Goal: Complete application form: Complete application form

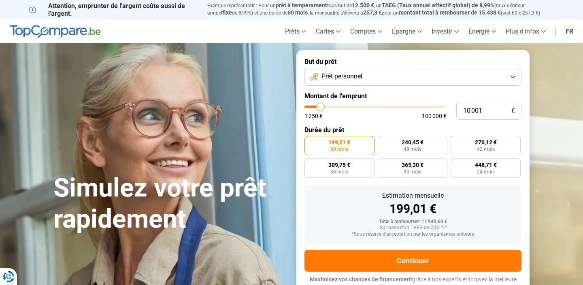
type input "12 750"
type input "12750"
type input "13 250"
type input "13250"
type input "14 250"
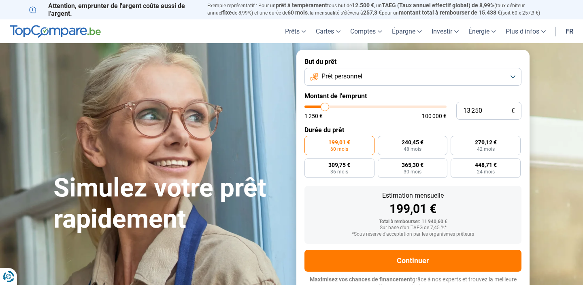
type input "14250"
type input "17 250"
type input "17250"
type input "20 500"
type input "20500"
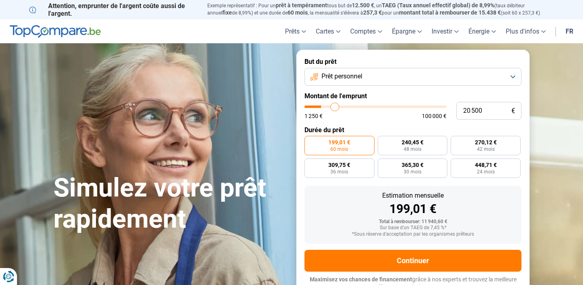
type input "22 750"
type input "22750"
type input "24 500"
type input "24500"
type input "26 000"
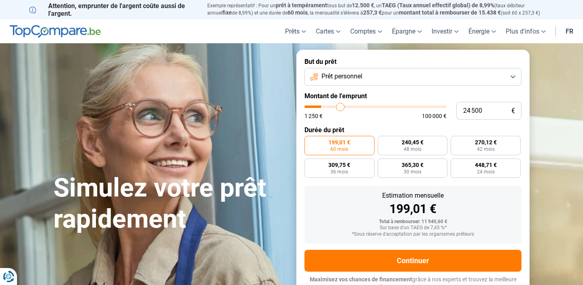
type input "26000"
type input "26 500"
type input "26500"
type input "27 000"
type input "27000"
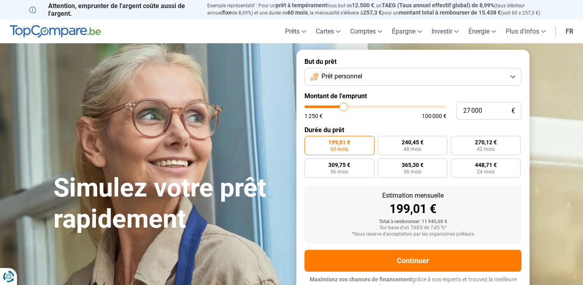
type input "27 250"
type input "27250"
type input "28 000"
type input "28000"
type input "28 500"
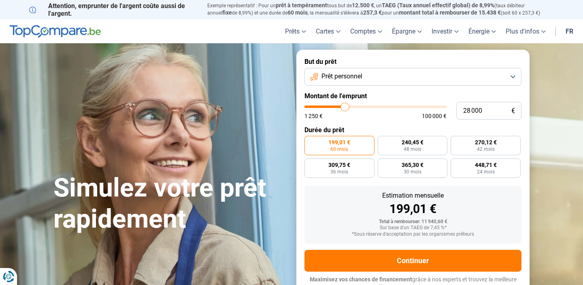
type input "28500"
type input "29 500"
type input "29500"
type input "29 750"
type input "29750"
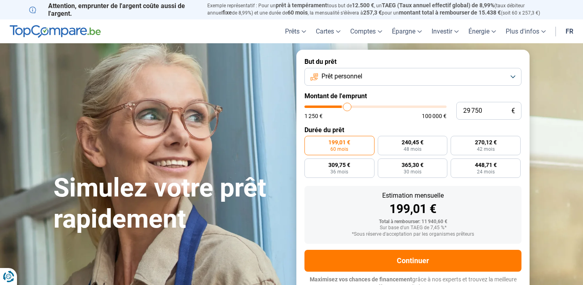
type input "30 250"
type input "30250"
type input "30 500"
type input "30500"
type input "31 500"
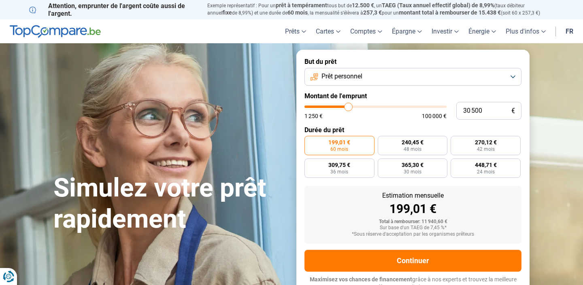
type input "31500"
type input "32 250"
type input "32250"
type input "33 000"
type input "33000"
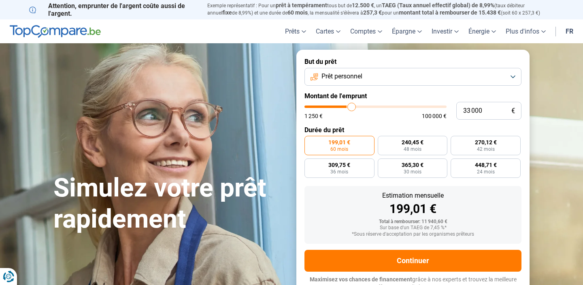
type input "34 000"
type input "34000"
type input "35 500"
type input "35500"
type input "37 250"
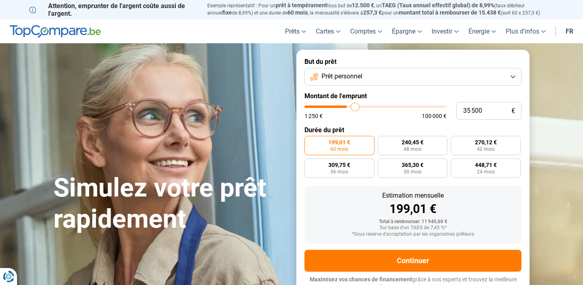
type input "37250"
type input "39 250"
type input "39250"
type input "41 750"
type input "41750"
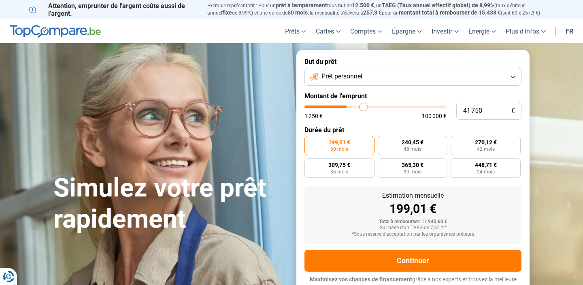
type input "44 250"
type input "44250"
type input "47 000"
type input "47000"
type input "49 500"
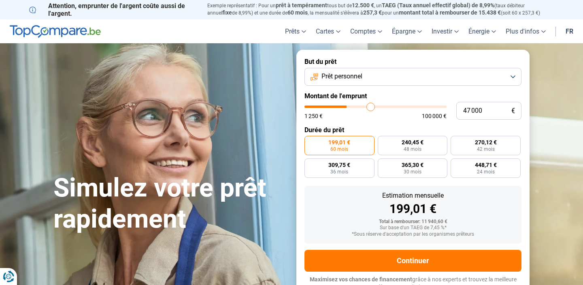
type input "49500"
type input "51 250"
type input "51250"
type input "52 750"
type input "52750"
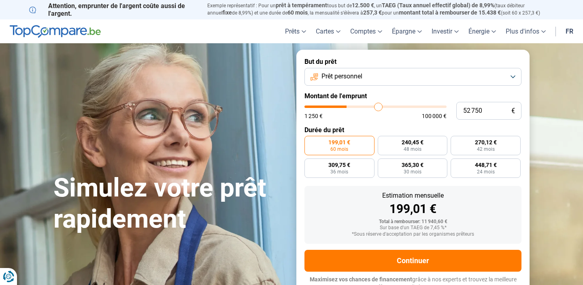
type input "53 750"
type input "53750"
type input "54 250"
type input "54250"
type input "54 750"
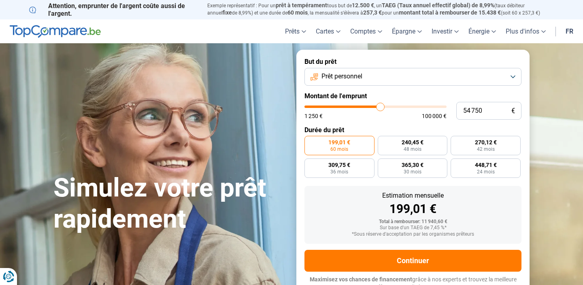
type input "54750"
type input "55 250"
type input "55250"
type input "55 750"
type input "55750"
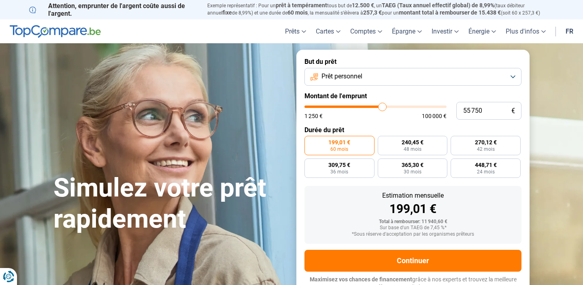
type input "56 250"
type input "56250"
type input "56 500"
type input "56500"
type input "57 000"
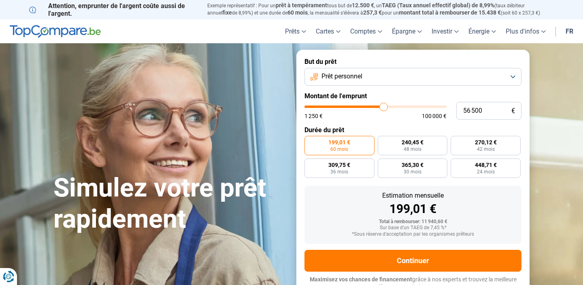
type input "57000"
type input "57 250"
type input "57250"
type input "57 000"
type input "57000"
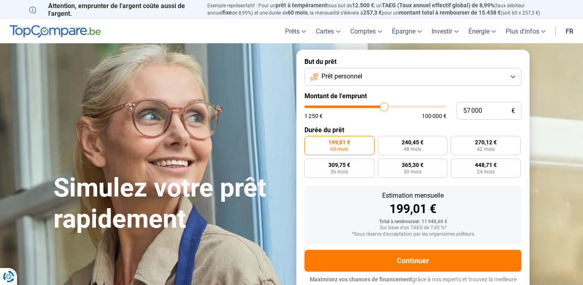
type input "56 750"
type input "56750"
type input "56 000"
type input "56000"
type input "55 250"
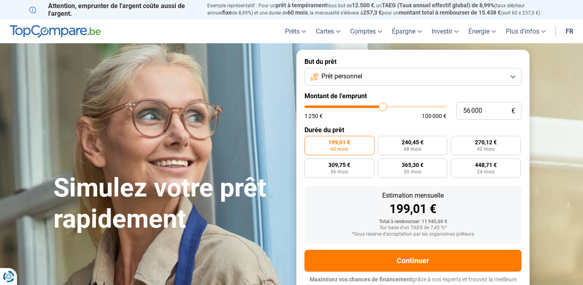
type input "55250"
type input "52 500"
type input "52500"
type input "50 750"
type input "50750"
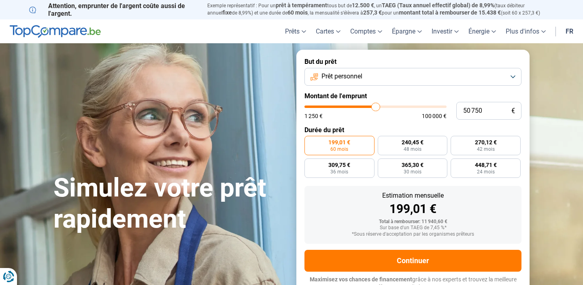
type input "49 250"
type input "49250"
type input "48 000"
type input "48000"
type input "46 500"
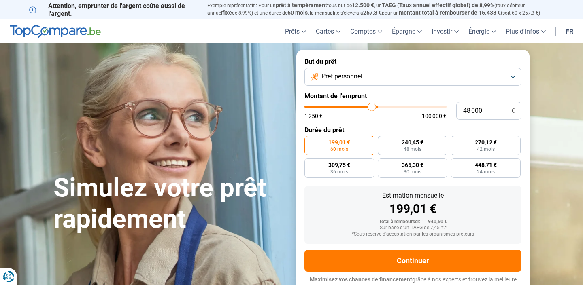
type input "46500"
type input "45 500"
type input "45500"
type input "44 500"
type input "44500"
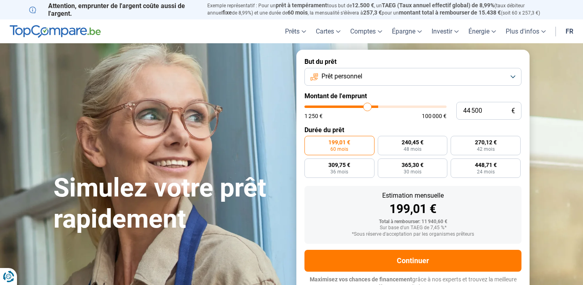
type input "43 750"
type input "43750"
type input "43 250"
type input "43250"
type input "43 000"
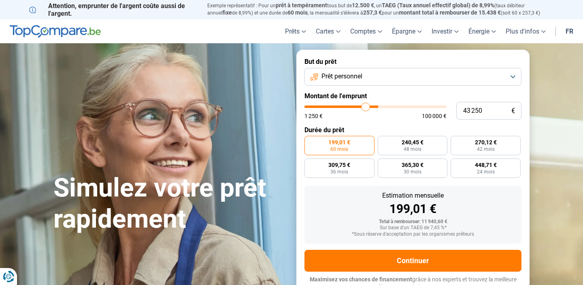
type input "43000"
type input "42 750"
type input "42750"
type input "42 500"
type input "42500"
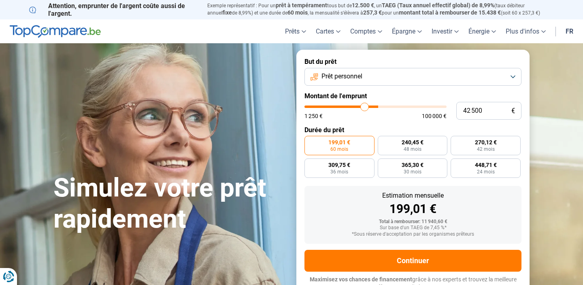
type input "42 250"
type input "42250"
type input "41 750"
type input "41750"
type input "41 500"
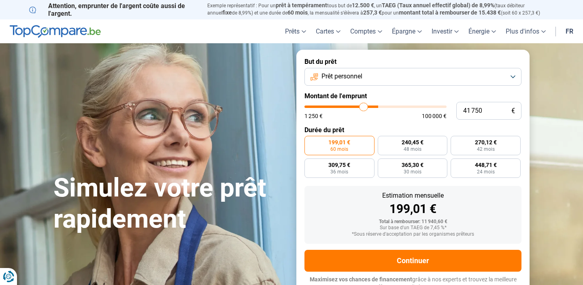
type input "41500"
type input "41 000"
type input "41000"
type input "40 250"
type input "40250"
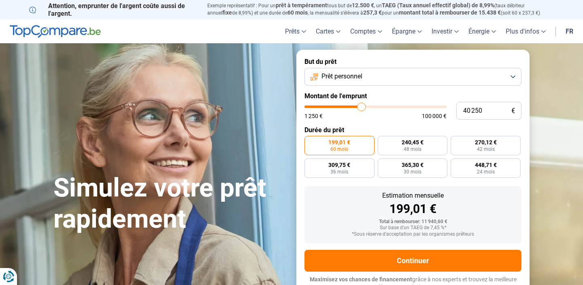
type input "39 750"
type input "39750"
type input "39 250"
type input "39250"
type input "38 500"
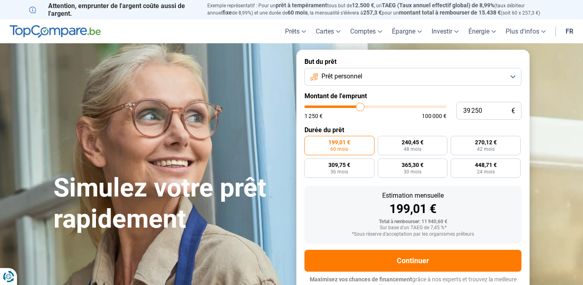
type input "38500"
type input "38 000"
type input "38000"
type input "37 750"
type input "37750"
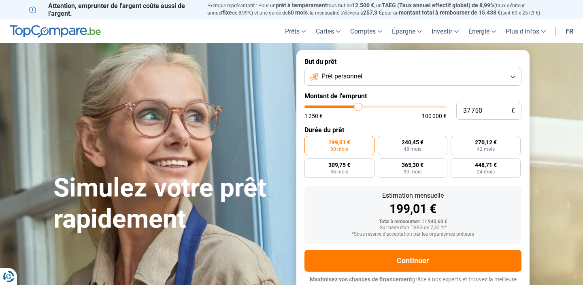
type input "37 250"
type input "37250"
type input "36 750"
type input "36750"
type input "36 250"
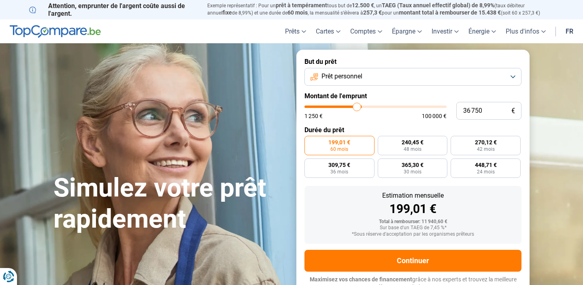
type input "36250"
type input "35 500"
type input "35500"
type input "35 000"
type input "35000"
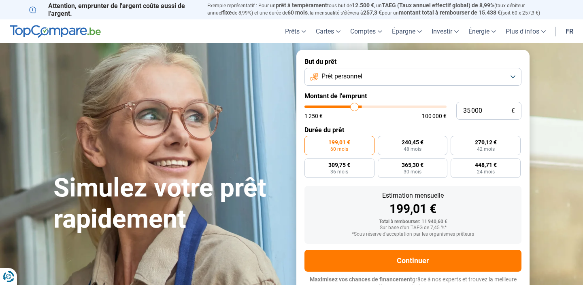
type input "34 500"
type input "34500"
type input "34 000"
type input "34000"
type input "33 750"
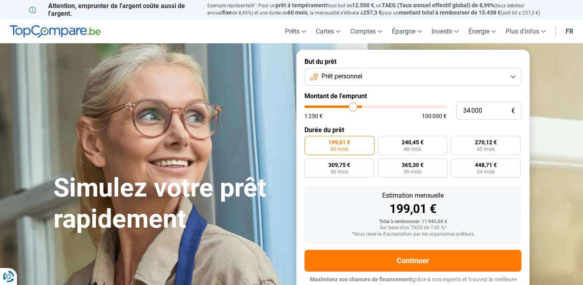
type input "33750"
type input "33 500"
type input "33500"
type input "33 250"
type input "33250"
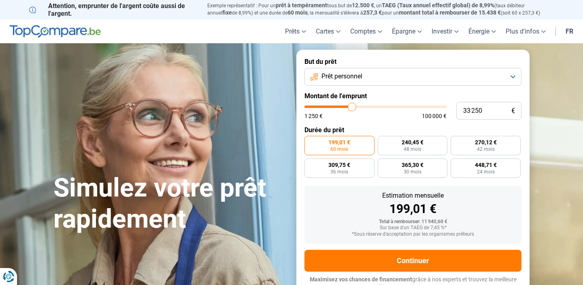
type input "33 000"
type input "33000"
type input "32 750"
type input "32750"
type input "32 250"
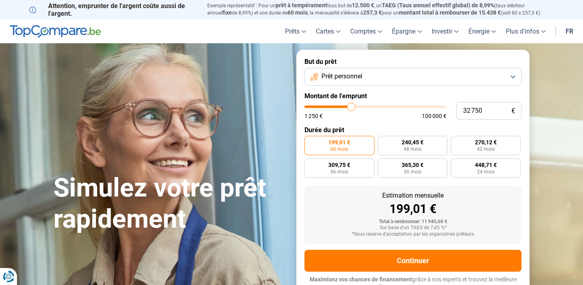
type input "32250"
type input "32 000"
type input "32000"
type input "31 750"
type input "31750"
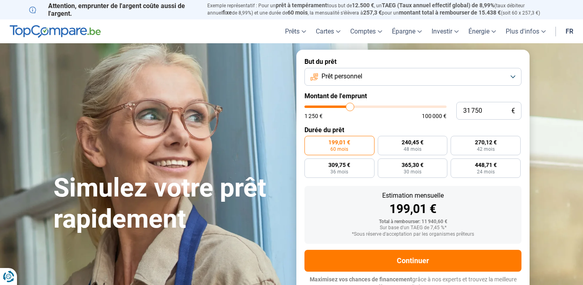
type input "31 500"
type input "31500"
type input "31 250"
type input "31250"
type input "31 000"
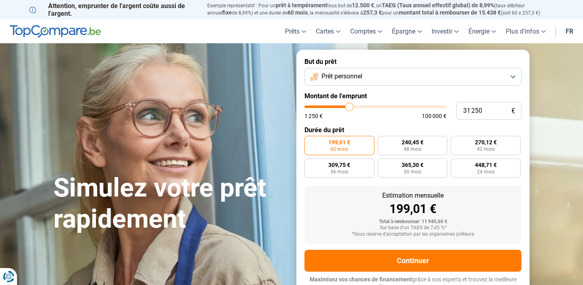
type input "31000"
type input "30 750"
type input "30750"
type input "30 500"
drag, startPoint x: 325, startPoint y: 106, endPoint x: 348, endPoint y: 108, distance: 23.6
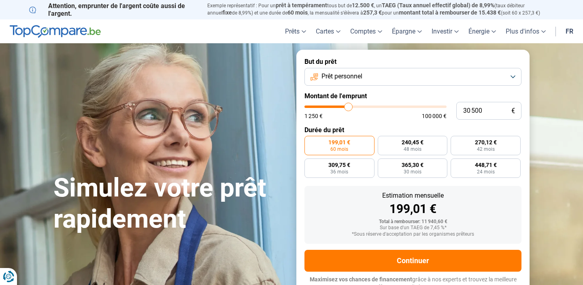
type input "30500"
click at [348, 108] on input "range" at bounding box center [375, 107] width 142 height 2
radio input "false"
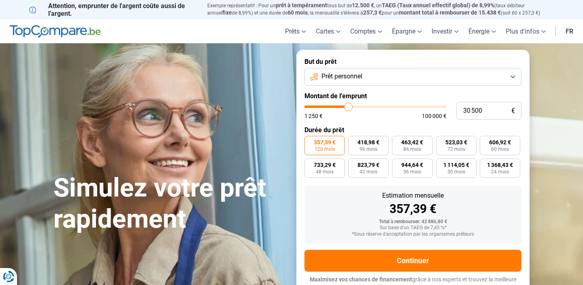
scroll to position [6, 0]
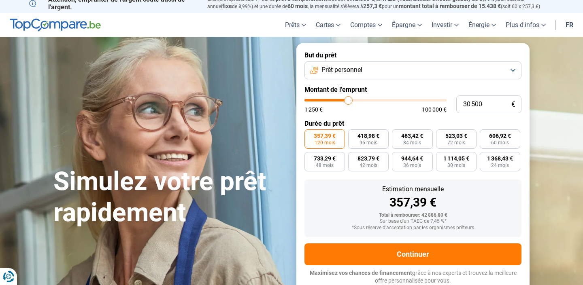
type input "29 000"
type input "29000"
type input "29 250"
type input "29250"
type input "30 000"
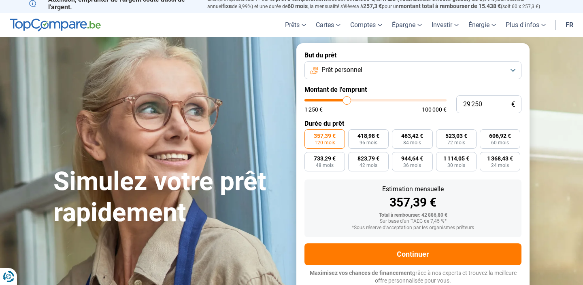
type input "30000"
type input "30 750"
type input "30750"
type input "31 500"
type input "31500"
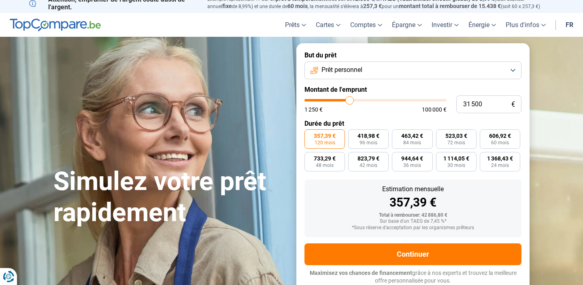
type input "32 000"
type input "32000"
type input "32 250"
type input "32250"
type input "32 500"
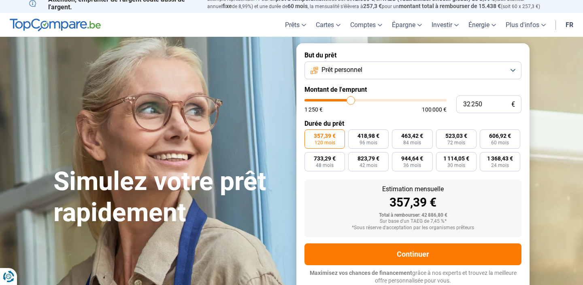
type input "32500"
type input "32 750"
type input "32750"
type input "33 000"
type input "33000"
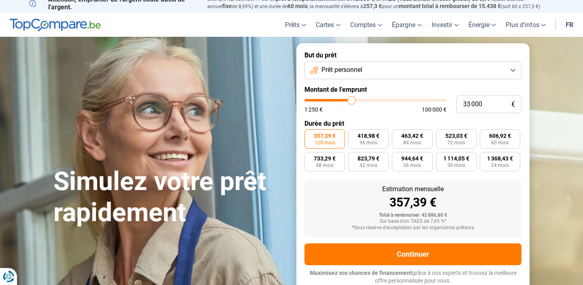
type input "33 250"
type input "33250"
type input "33 750"
type input "33750"
type input "34 250"
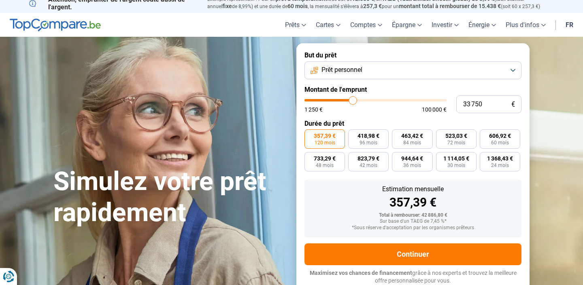
type input "34250"
type input "34 750"
type input "34750"
type input "35 000"
drag, startPoint x: 346, startPoint y: 99, endPoint x: 354, endPoint y: 100, distance: 8.2
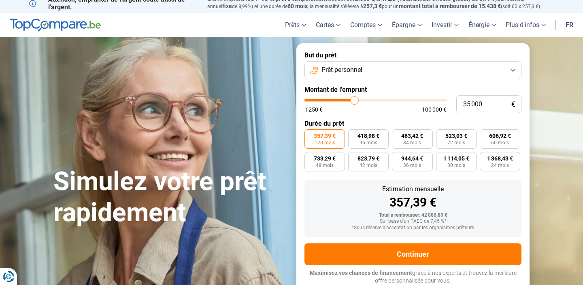
click at [354, 100] on input "range" at bounding box center [375, 100] width 142 height 2
click at [410, 63] on button "Prêt personnel" at bounding box center [412, 71] width 217 height 18
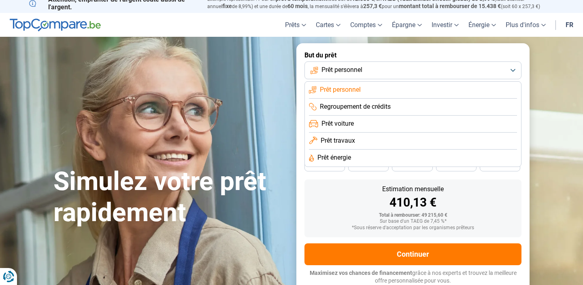
click at [410, 63] on button "Prêt personnel" at bounding box center [412, 71] width 217 height 18
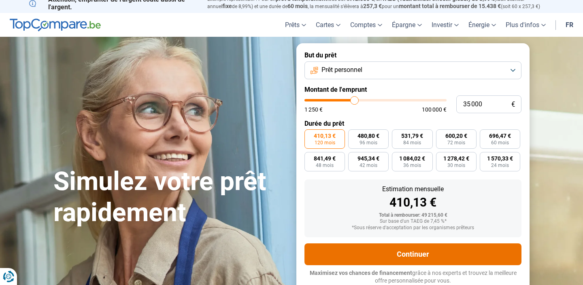
click at [418, 250] on button "Continuer" at bounding box center [412, 255] width 217 height 22
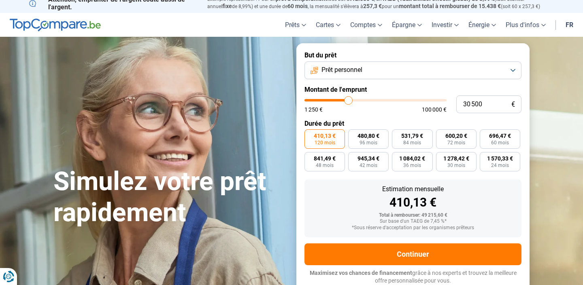
click at [348, 100] on input "range" at bounding box center [375, 100] width 142 height 2
click at [347, 99] on input "range" at bounding box center [375, 100] width 142 height 2
click at [397, 139] on label "455,82 € 84 mois" at bounding box center [412, 138] width 40 height 19
click at [397, 135] on input "455,82 € 84 mois" at bounding box center [394, 131] width 5 height 5
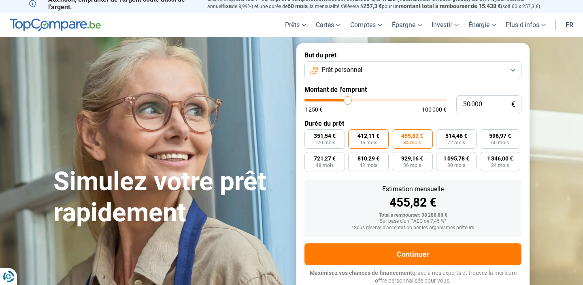
click at [380, 138] on label "412,11 € 96 mois" at bounding box center [368, 138] width 40 height 19
click at [353, 135] on input "412,11 € 96 mois" at bounding box center [350, 131] width 5 height 5
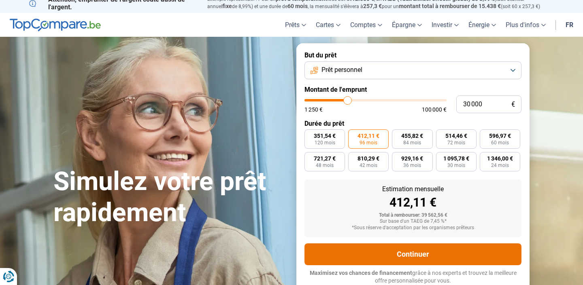
click at [408, 255] on button "Continuer" at bounding box center [412, 255] width 217 height 22
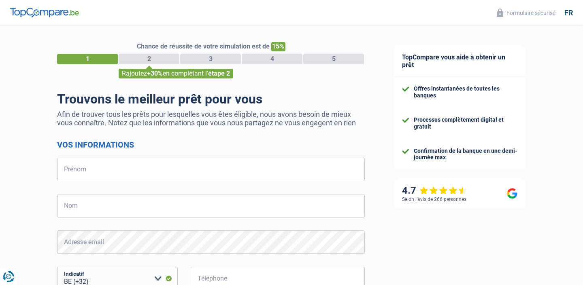
select select "32"
click at [216, 59] on div "3" at bounding box center [210, 59] width 61 height 11
select select "32"
click at [166, 166] on input "Prénom" at bounding box center [211, 169] width 308 height 23
type input "Kenny"
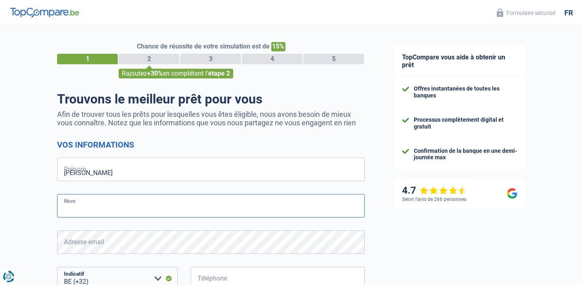
type input "Nsimba"
type input "495230018"
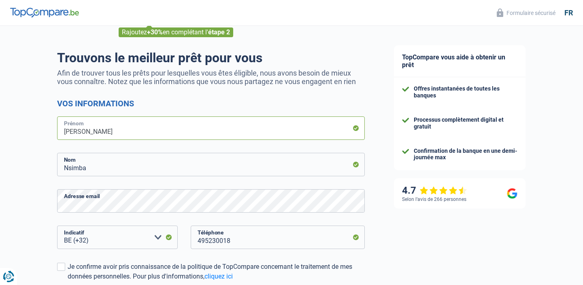
scroll to position [152, 0]
